Goal: Task Accomplishment & Management: Manage account settings

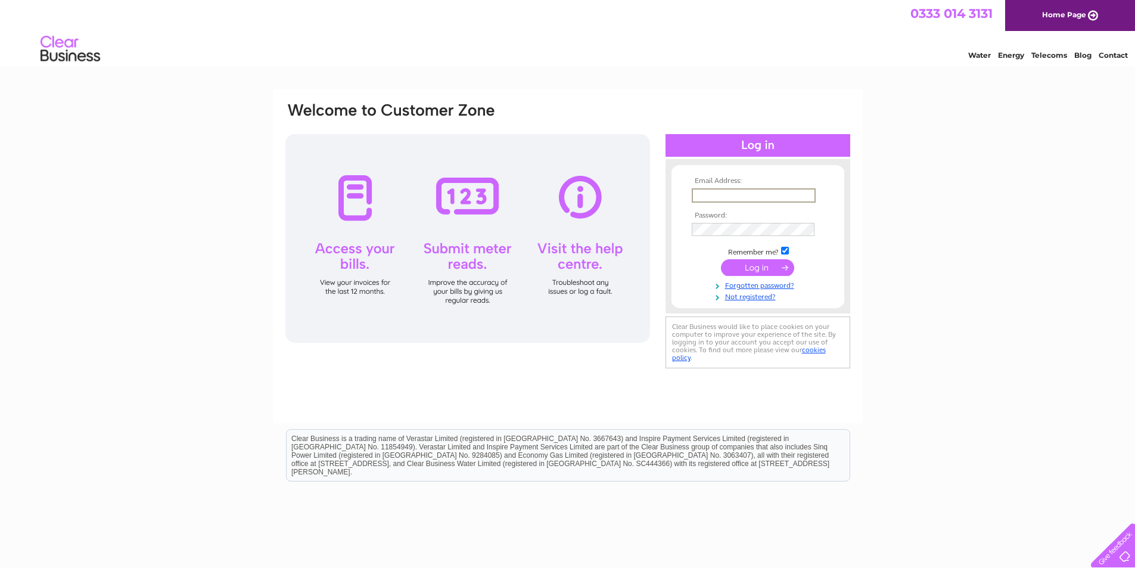
click at [750, 194] on input "text" at bounding box center [754, 195] width 124 height 14
type input "[PERSON_NAME][EMAIL_ADDRESS][DOMAIN_NAME]"
click at [721, 259] on input "submit" at bounding box center [757, 267] width 73 height 17
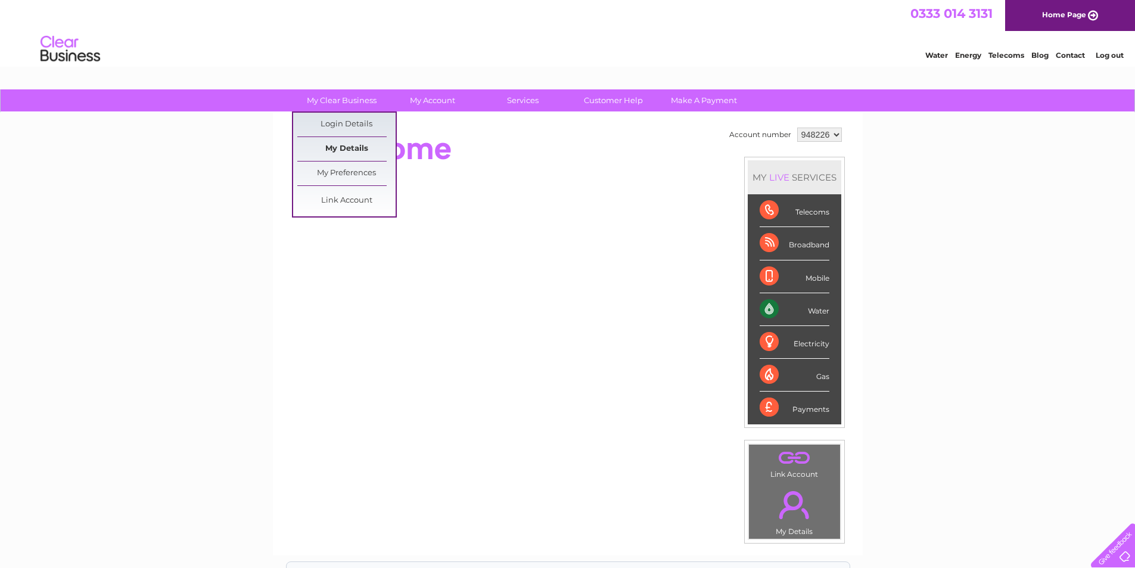
click at [343, 147] on link "My Details" at bounding box center [346, 149] width 98 height 24
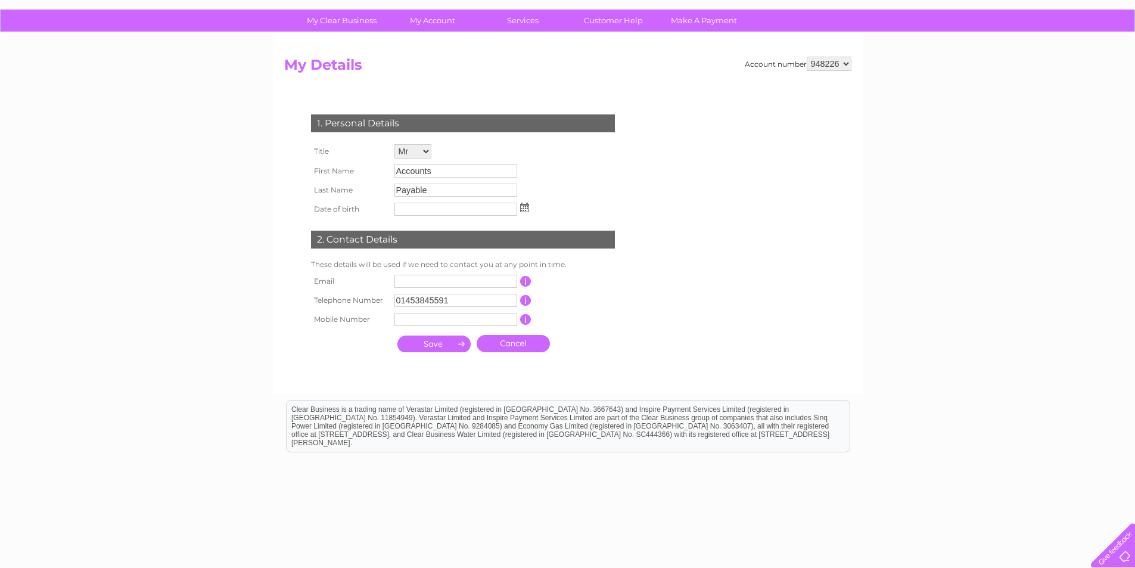
scroll to position [59, 0]
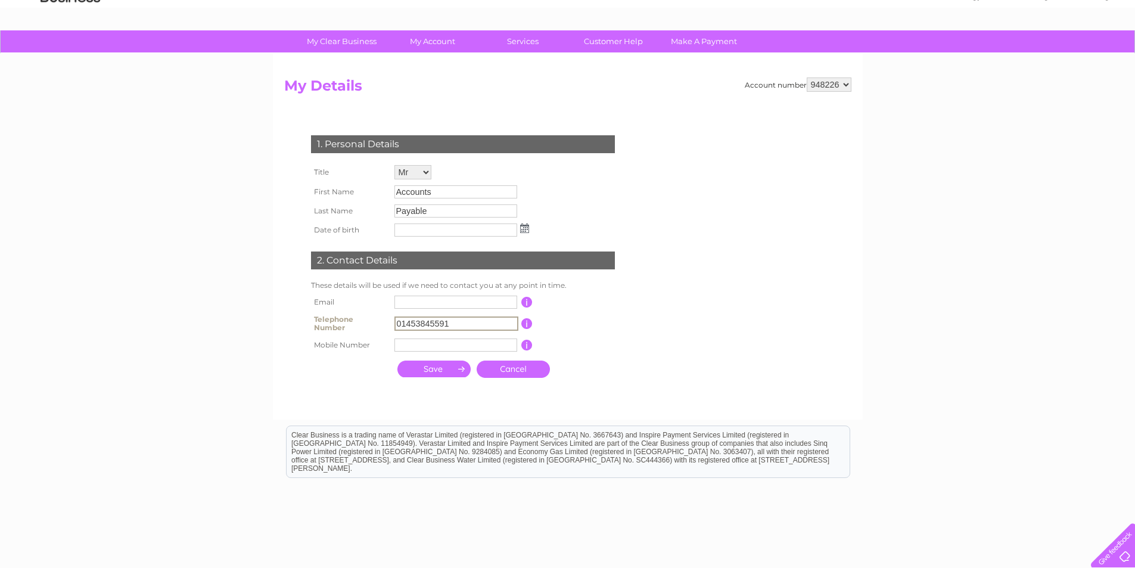
click at [456, 322] on input "01453845591" at bounding box center [457, 323] width 124 height 14
drag, startPoint x: 456, startPoint y: 322, endPoint x: 345, endPoint y: 322, distance: 111.4
click at [350, 322] on tr "Telephone Number 01453845591 This should be a valid landline telephone number s…" at bounding box center [468, 324] width 320 height 24
type input "01635203902"
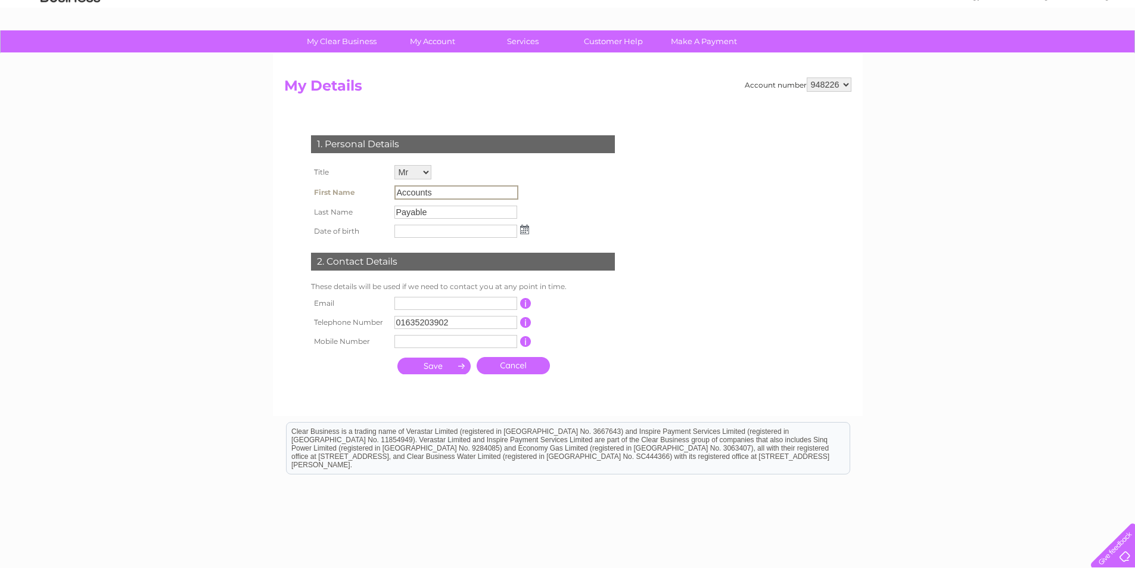
drag, startPoint x: 442, startPoint y: 190, endPoint x: 393, endPoint y: 194, distance: 48.5
click at [393, 194] on td "Accounts" at bounding box center [462, 192] width 141 height 20
click at [1103, 117] on div "My Clear Business Login Details My Details My Preferences Link Account My Accou…" at bounding box center [567, 324] width 1135 height 589
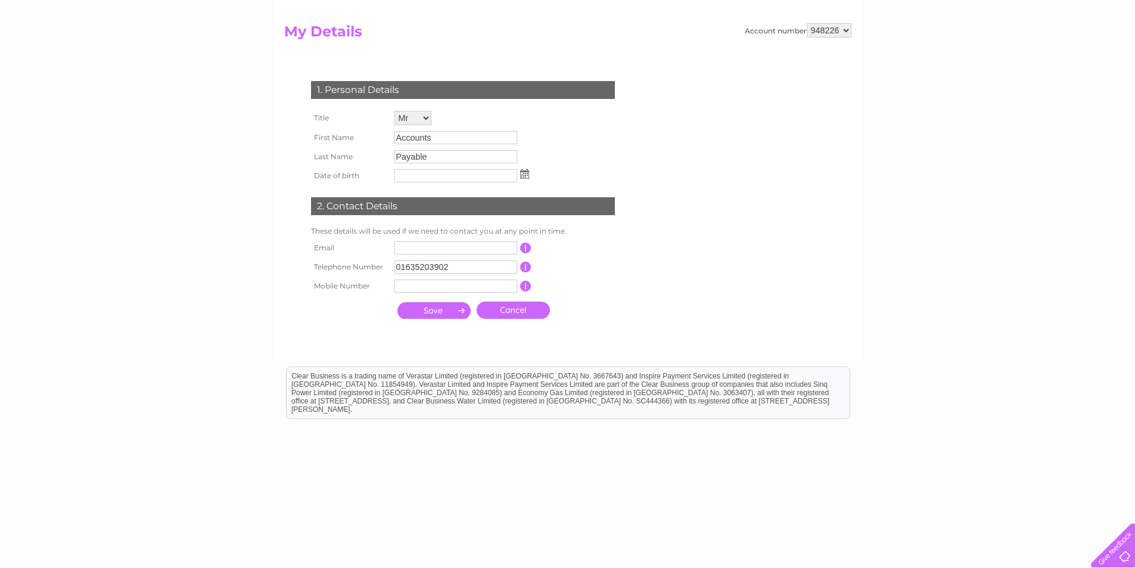
scroll to position [119, 0]
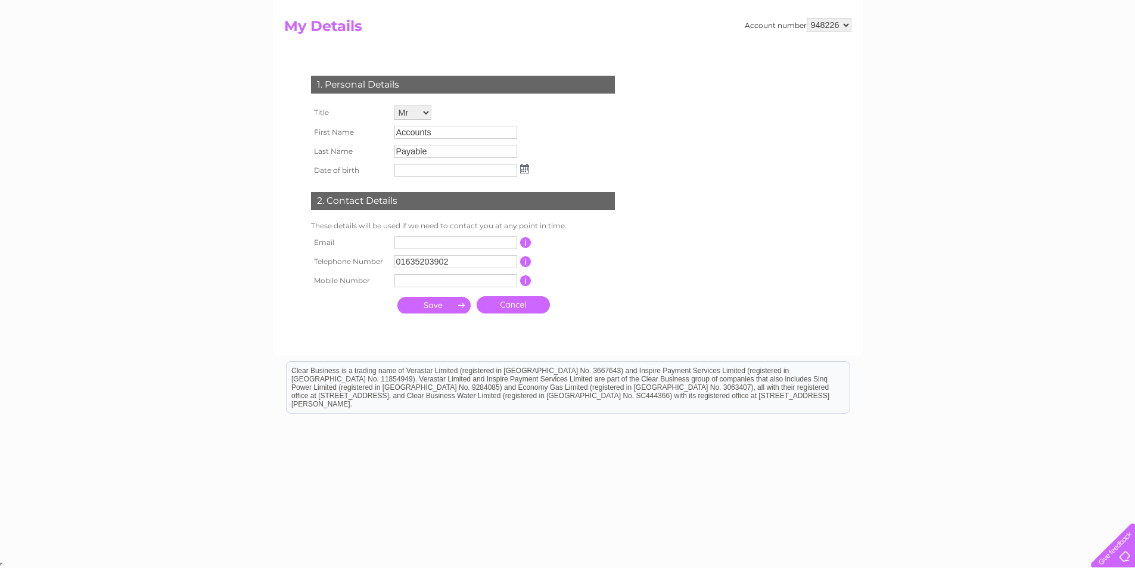
click at [430, 308] on input "submit" at bounding box center [433, 305] width 73 height 17
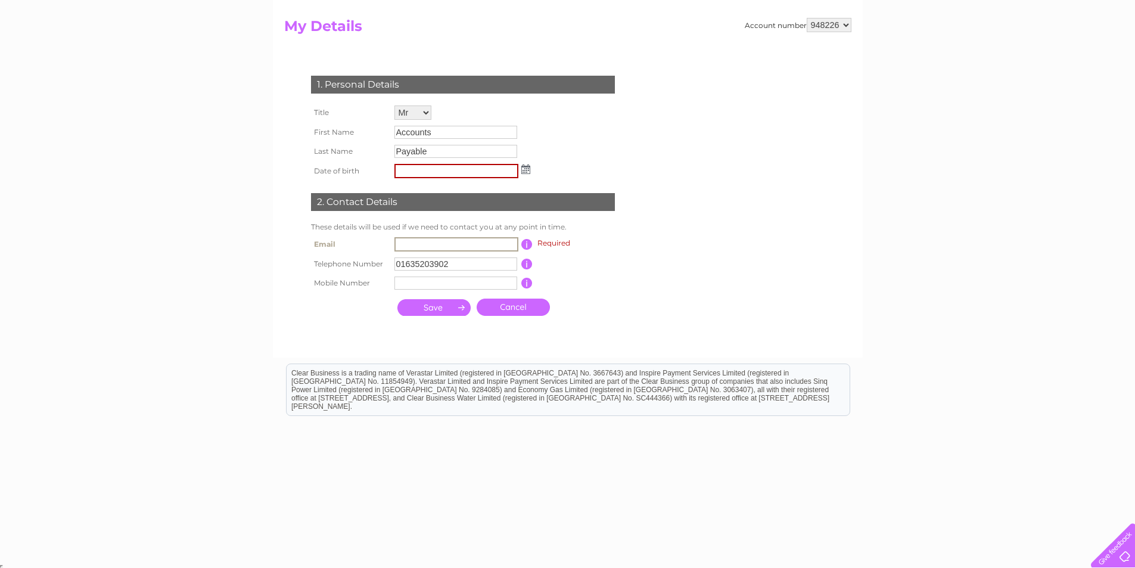
click at [416, 244] on input "text" at bounding box center [457, 244] width 124 height 14
paste input "james.hole@yattendon.co.uk"
type input "james.hole@yattendon.co.uk"
click at [425, 303] on input "submit" at bounding box center [433, 307] width 73 height 17
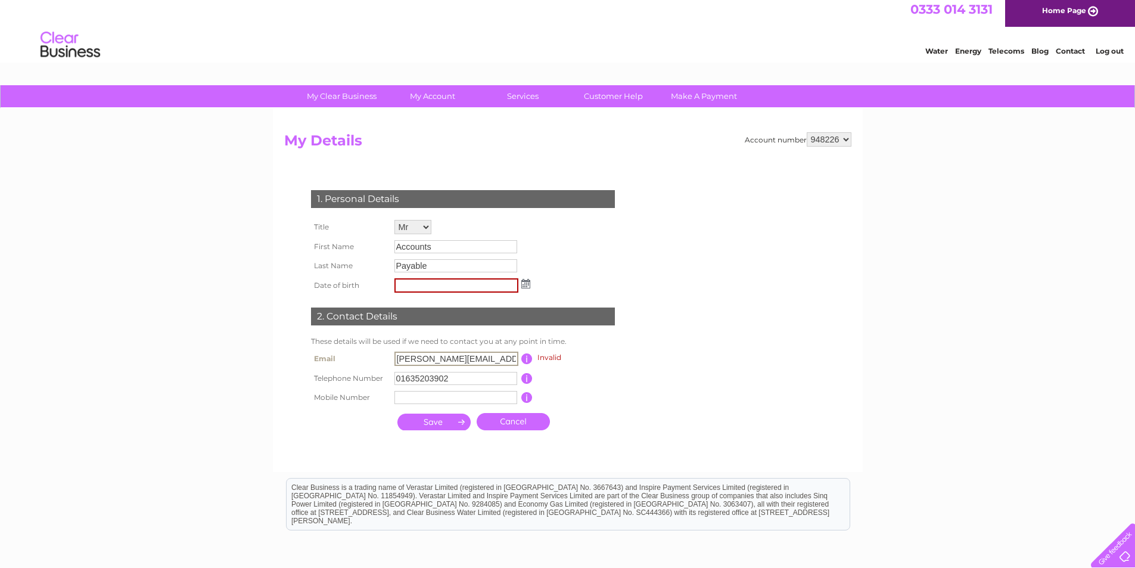
scroll to position [0, 0]
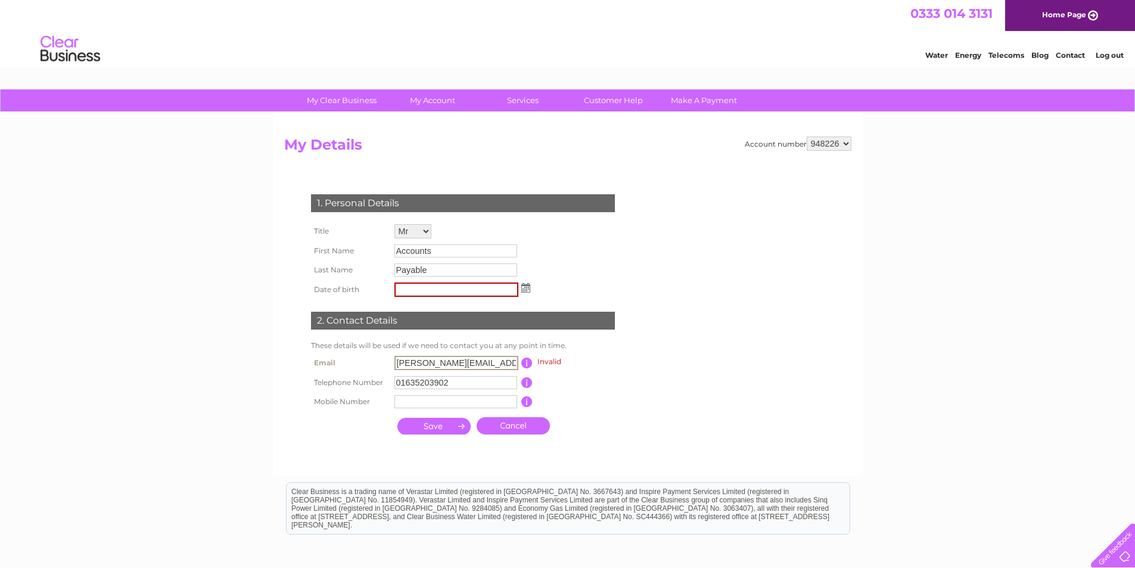
click at [437, 427] on input "submit" at bounding box center [433, 426] width 73 height 17
click at [647, 338] on form "Account number 948226 My Details 1. Personal Details Title Mr Mrs Ms Miss Dr Re…" at bounding box center [567, 300] width 567 height 328
click at [607, 103] on link "Customer Help" at bounding box center [613, 100] width 98 height 22
